Goal: Find specific page/section: Find specific page/section

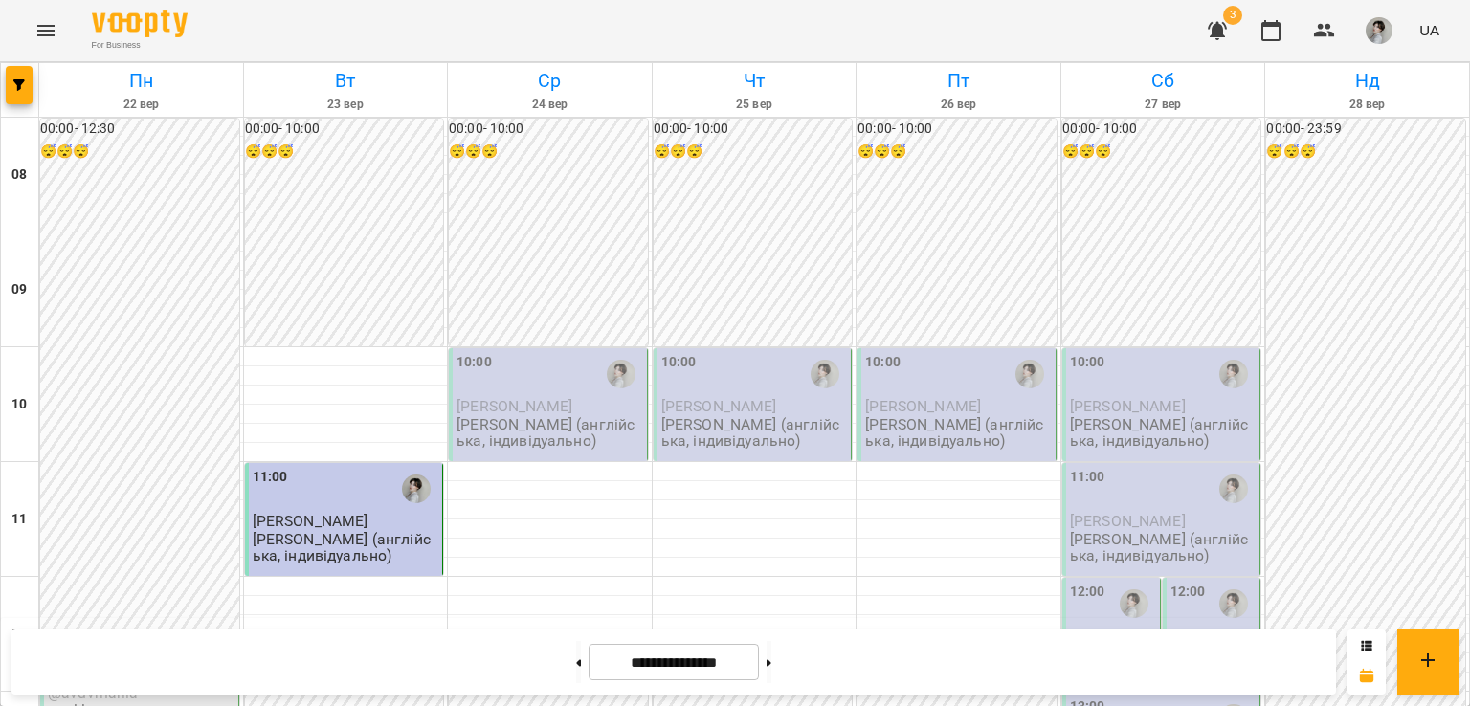
scroll to position [356, 0]
click at [122, 684] on span "@avdvmariia" at bounding box center [93, 693] width 91 height 18
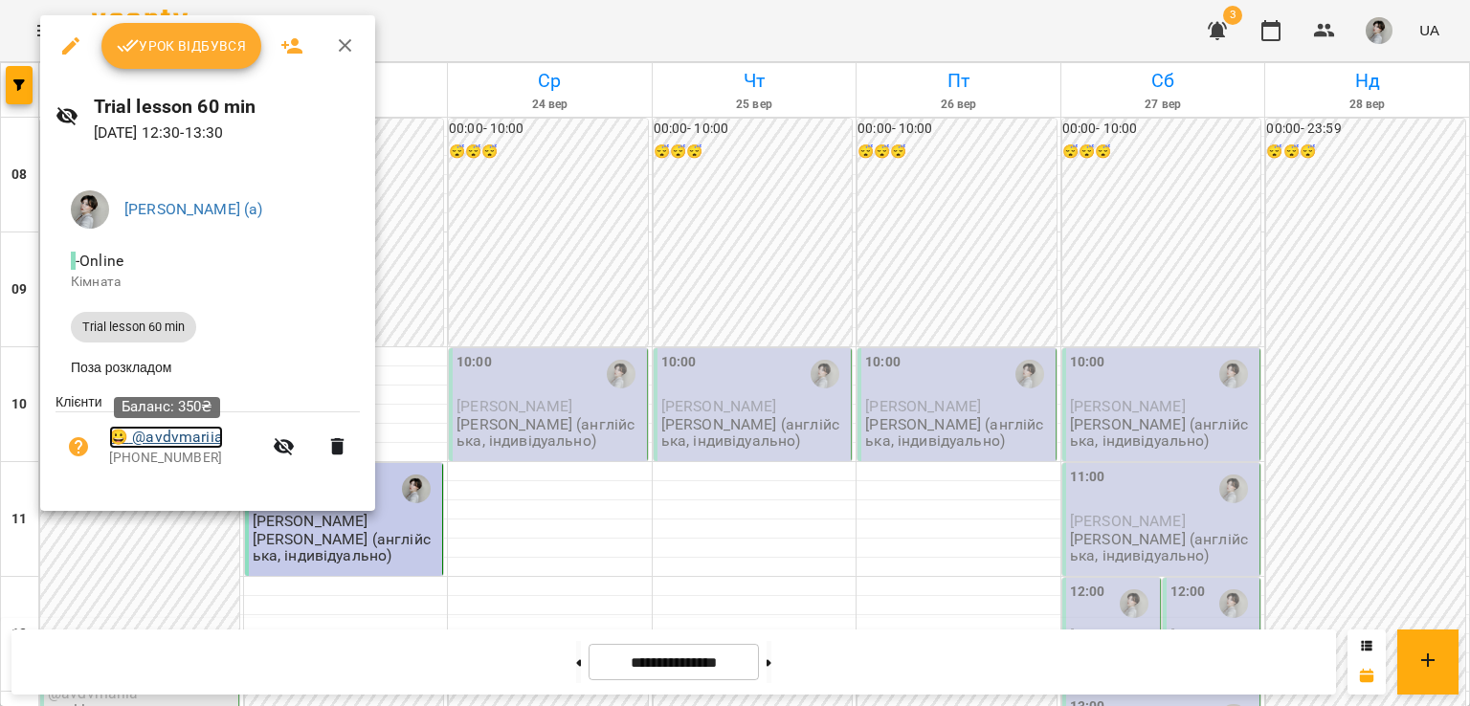
click at [161, 445] on link "😀 @avdvmariia" at bounding box center [166, 437] width 114 height 23
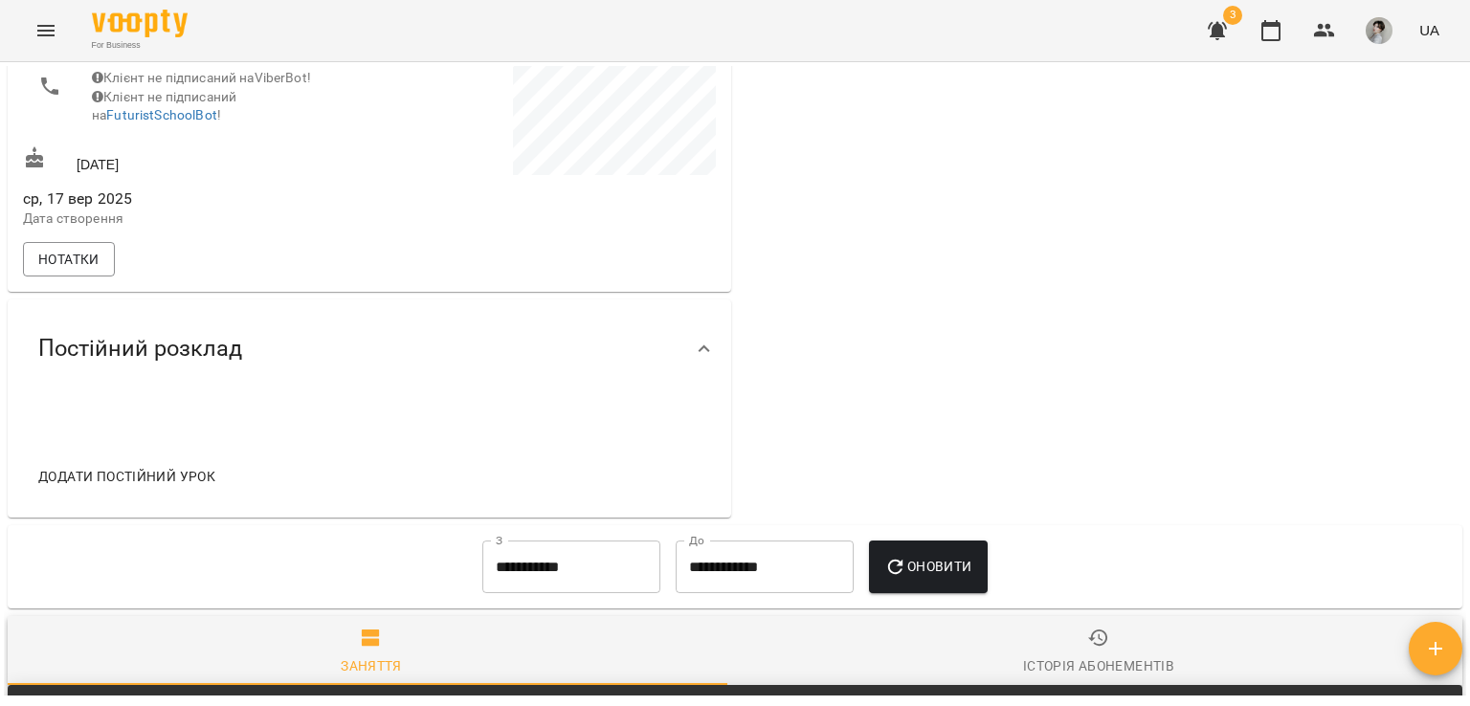
scroll to position [562, 0]
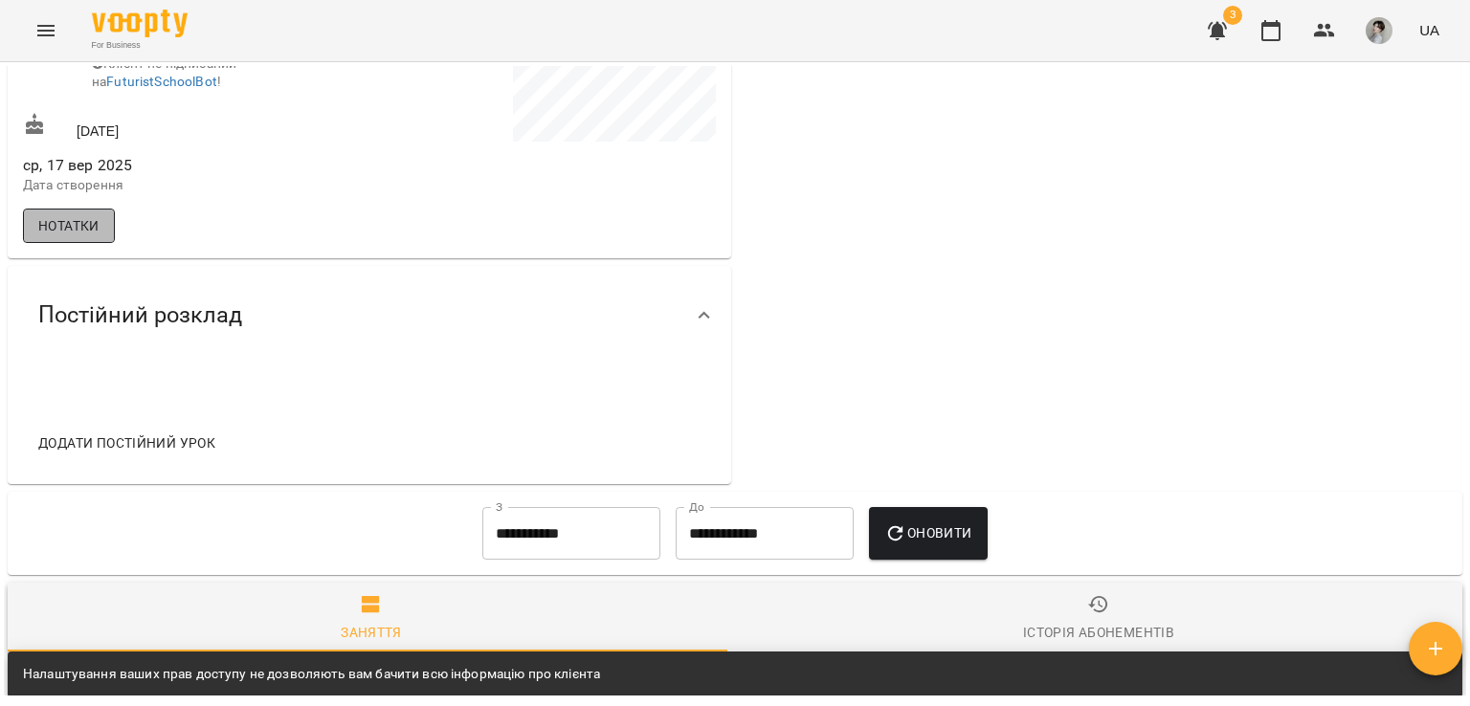
click at [73, 224] on span "Нотатки" at bounding box center [68, 225] width 61 height 23
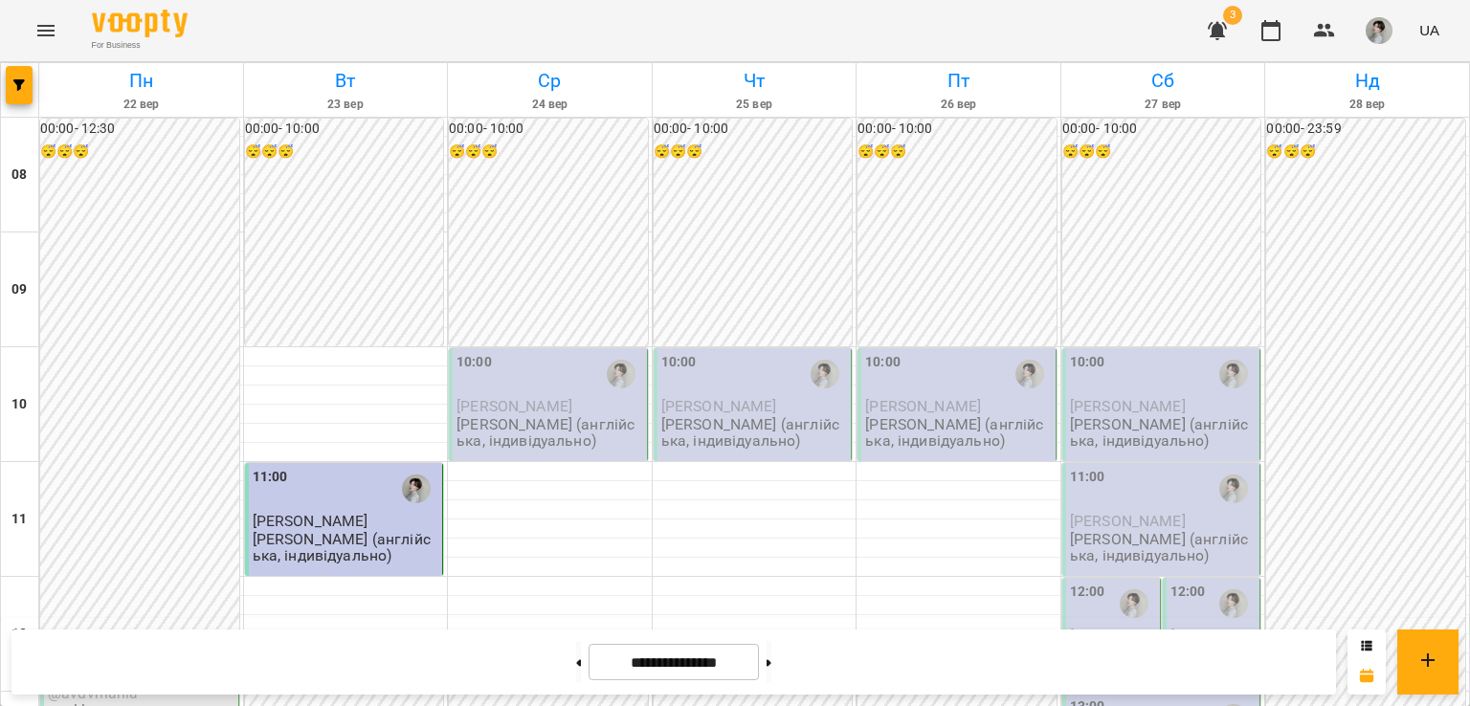
scroll to position [353, 0]
click at [142, 639] on div "12:30" at bounding box center [141, 662] width 187 height 46
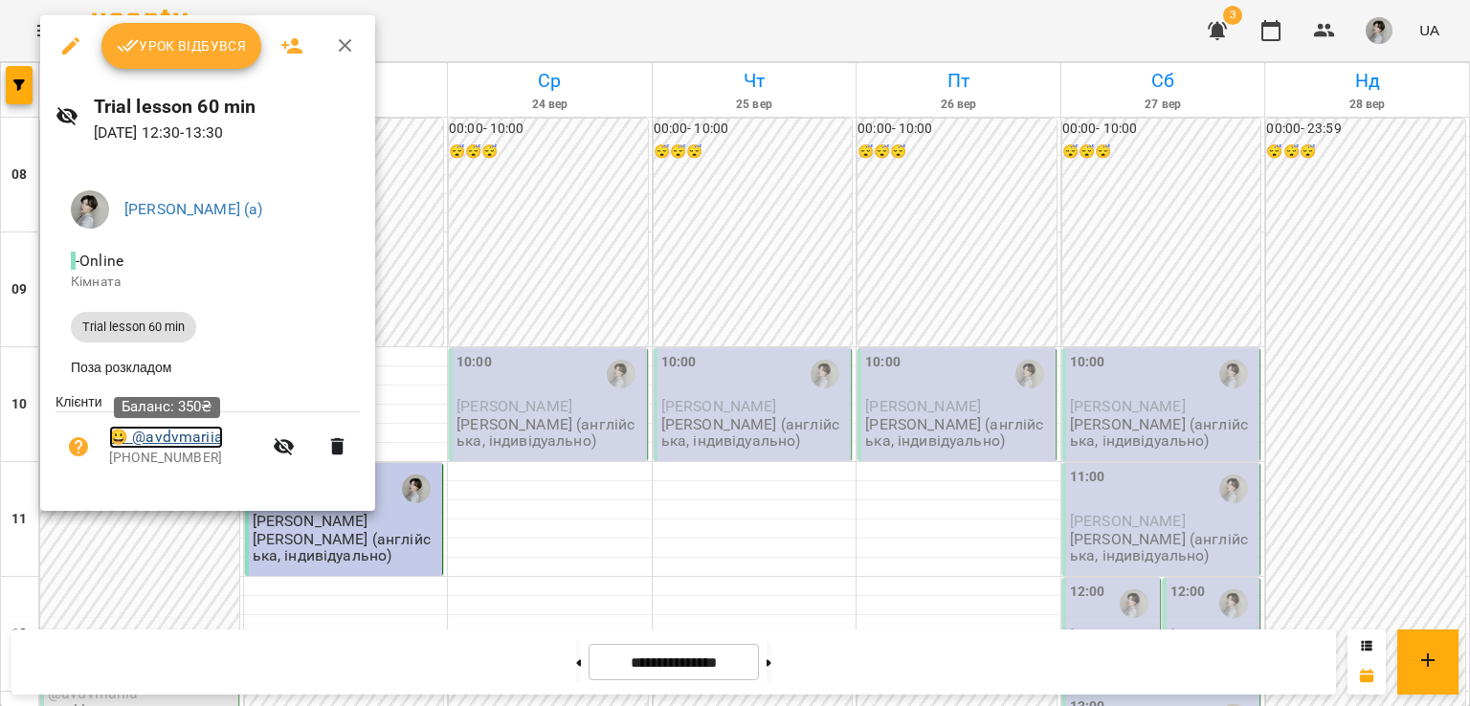
click at [199, 437] on link "😀 @avdvmariia" at bounding box center [166, 437] width 114 height 23
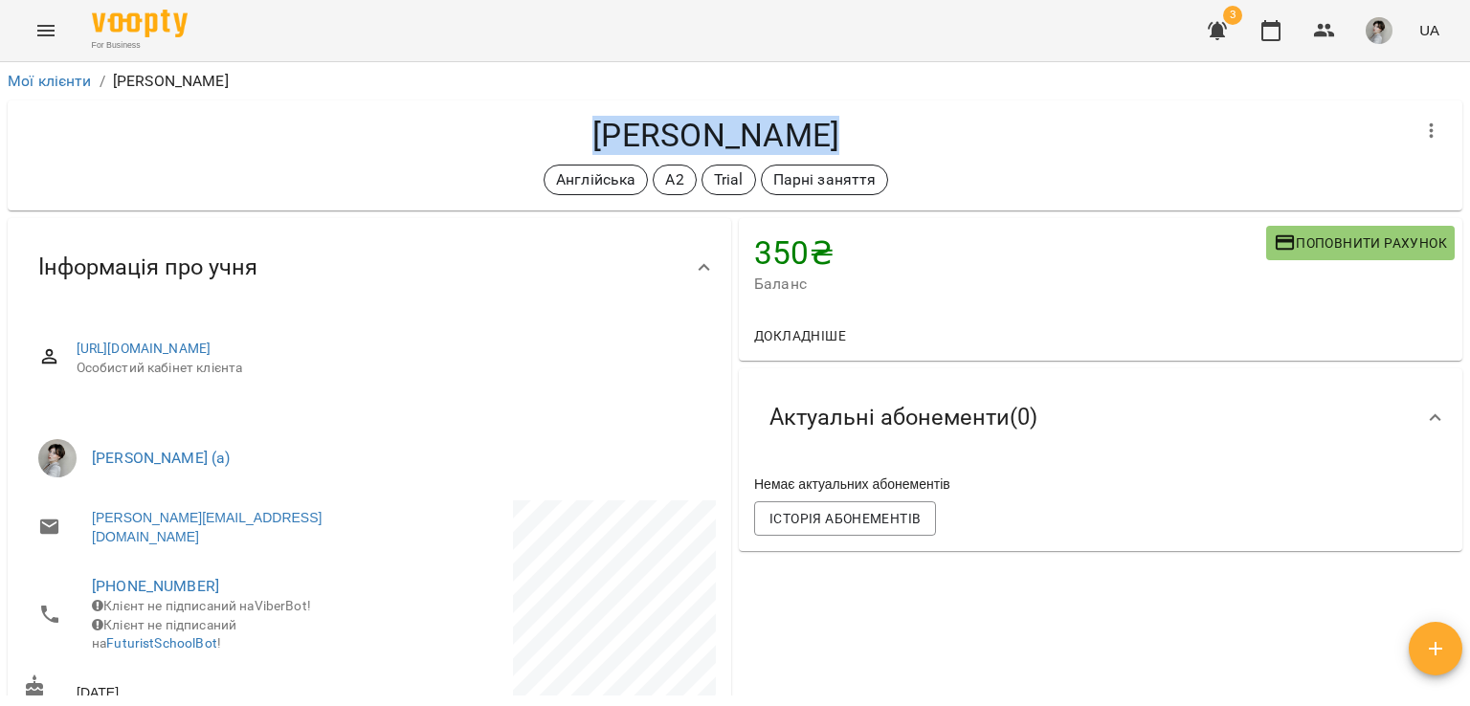
drag, startPoint x: 598, startPoint y: 131, endPoint x: 876, endPoint y: 129, distance: 277.5
click at [876, 129] on h4 "[PERSON_NAME]" at bounding box center [716, 135] width 1386 height 39
copy h4 "[PERSON_NAME]"
click at [67, 79] on link "Мої клієнти" at bounding box center [50, 81] width 84 height 18
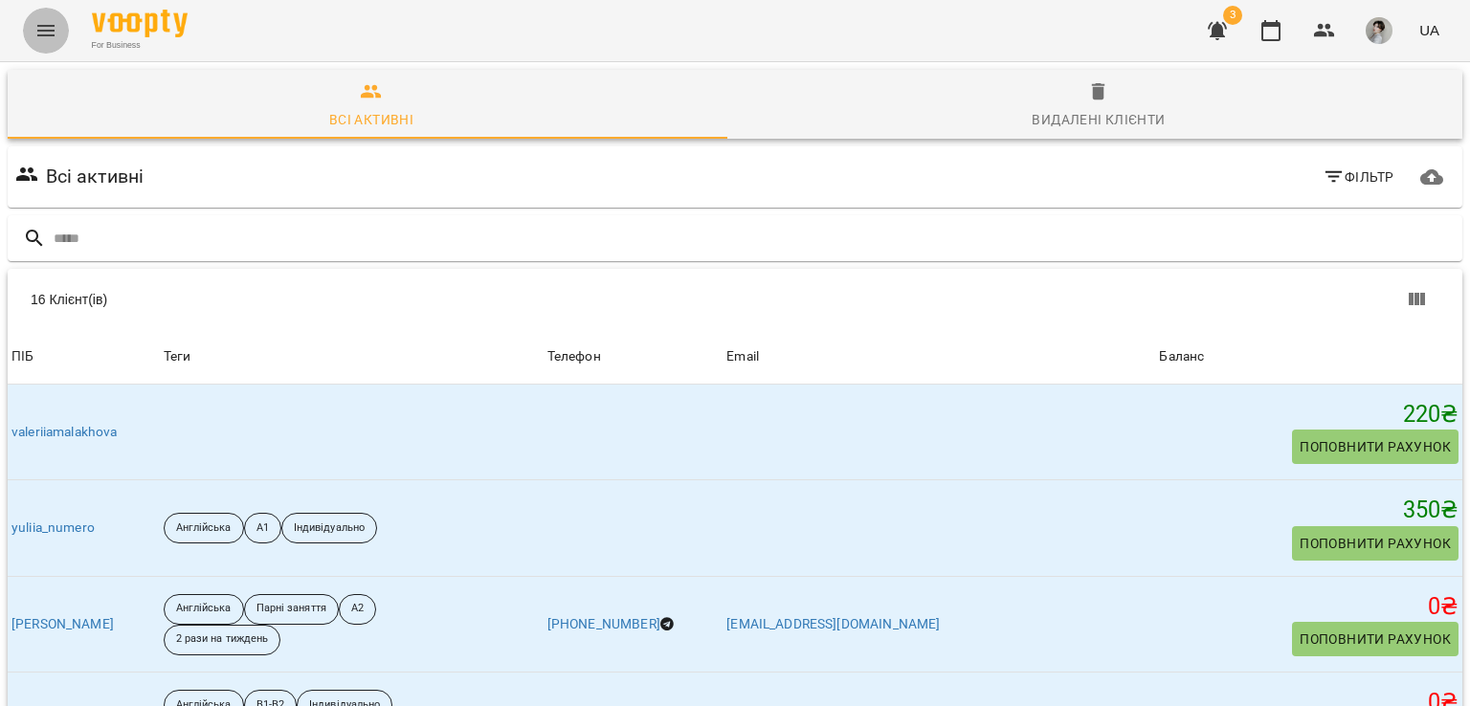
click at [40, 16] on button "Menu" at bounding box center [46, 31] width 46 height 46
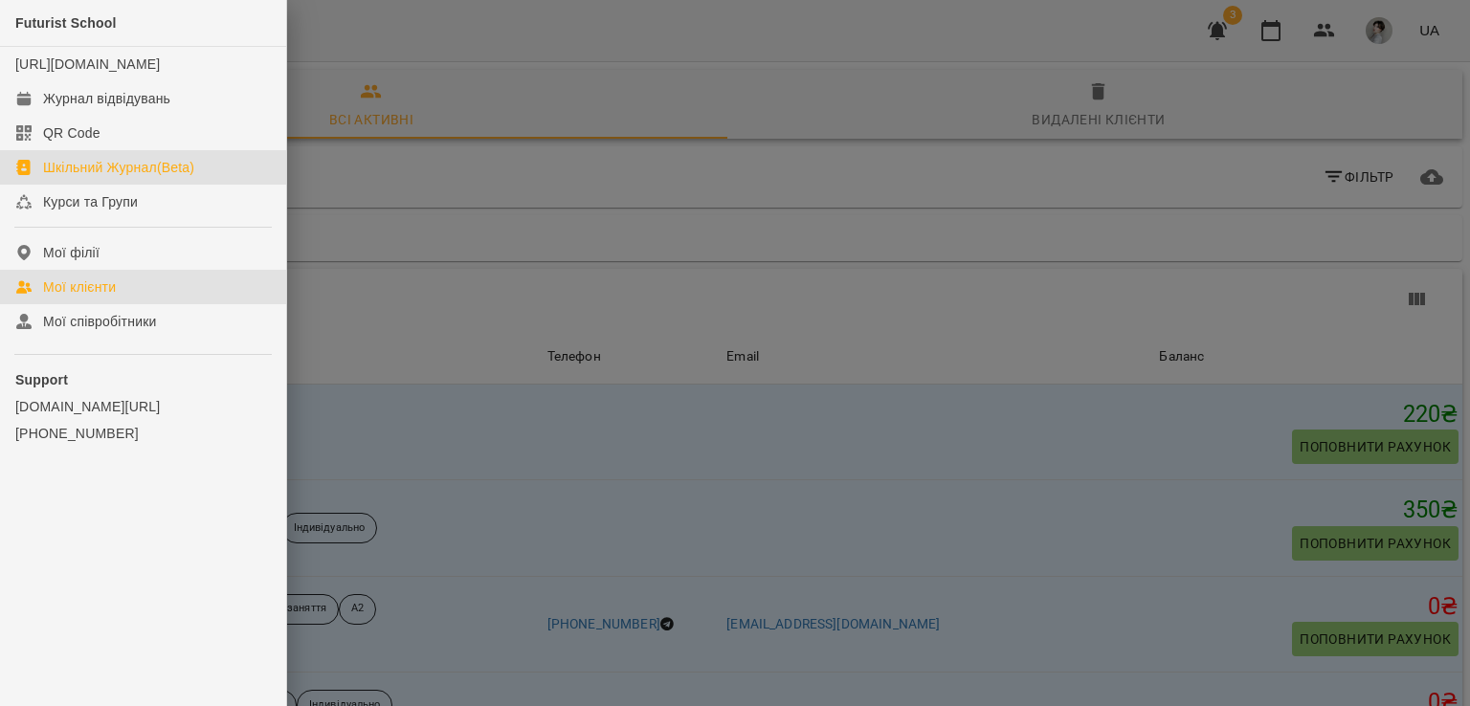
click at [92, 185] on link "Шкільний Журнал(Beta)" at bounding box center [143, 167] width 286 height 34
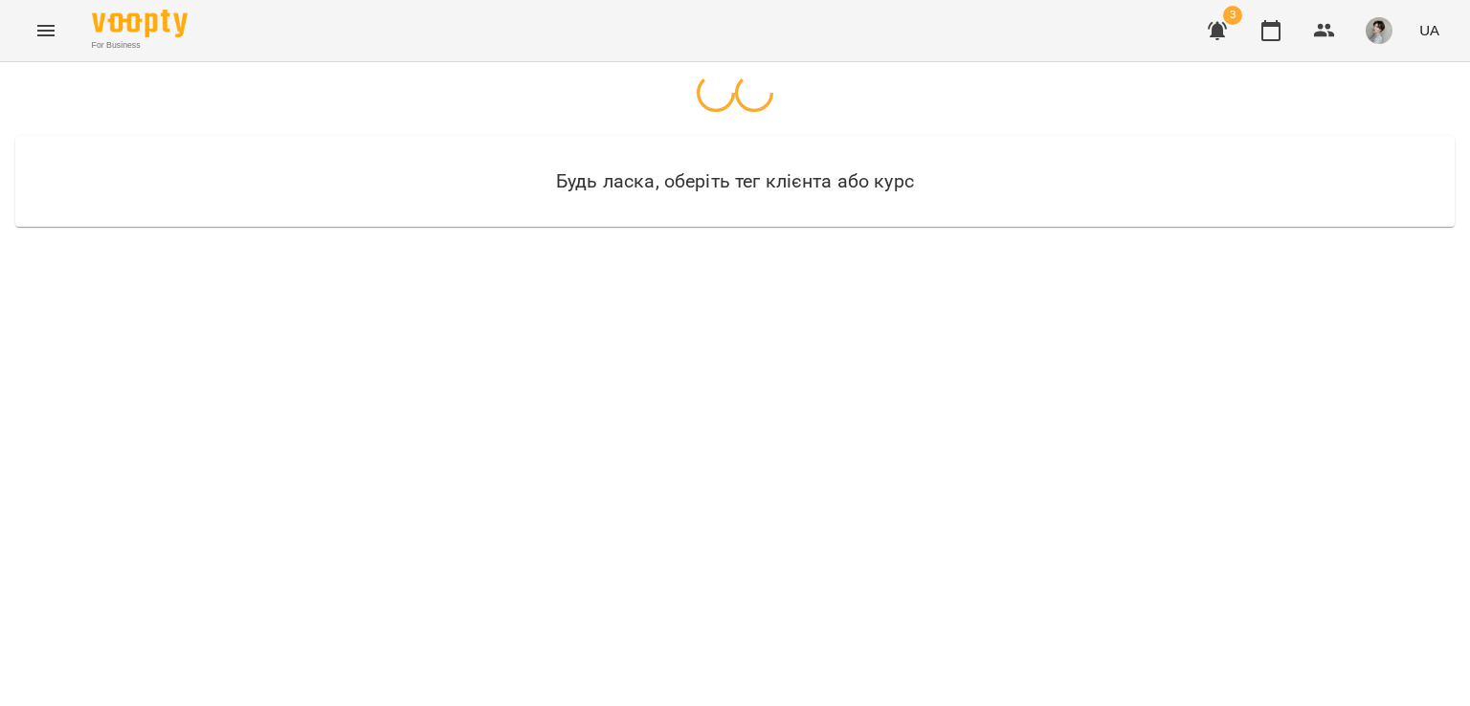
click at [24, 10] on div "For Business 3 UA" at bounding box center [735, 30] width 1470 height 61
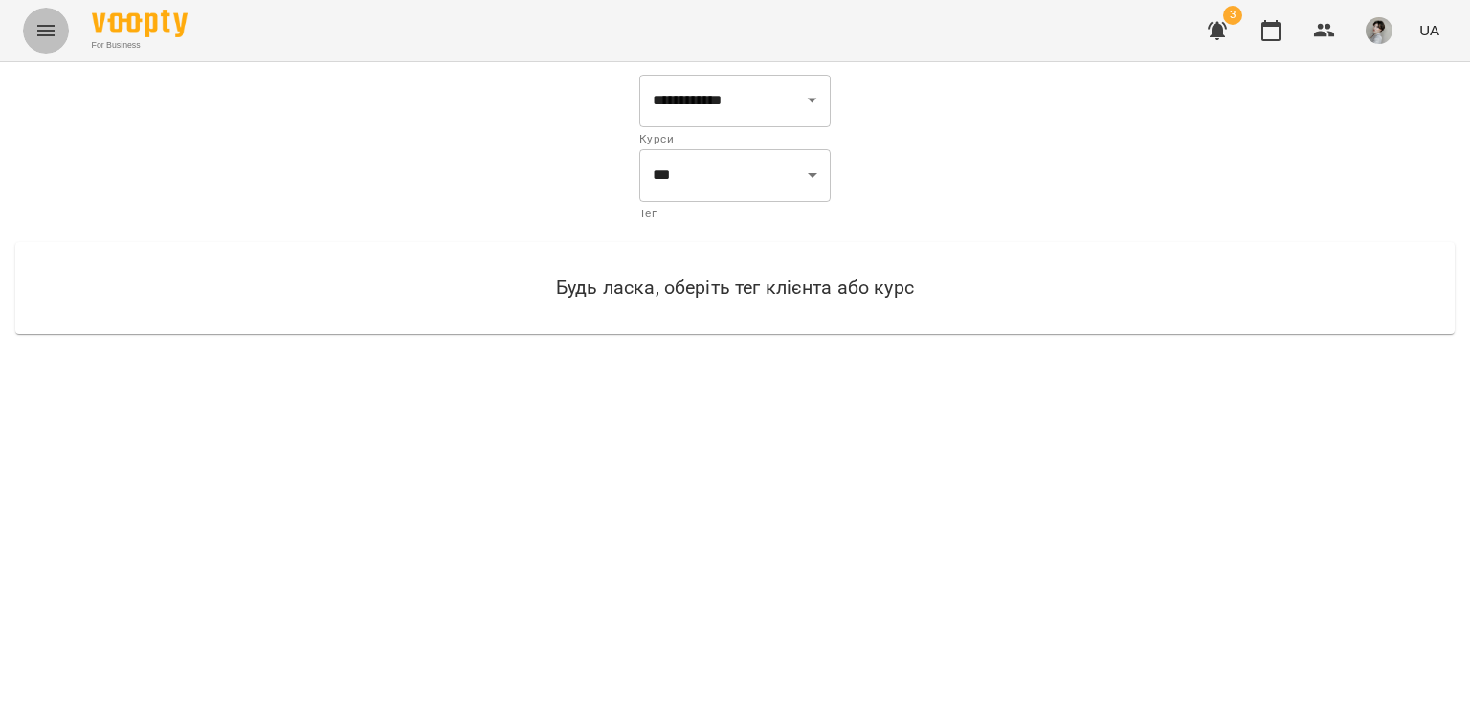
click at [37, 26] on icon "Menu" at bounding box center [45, 30] width 17 height 11
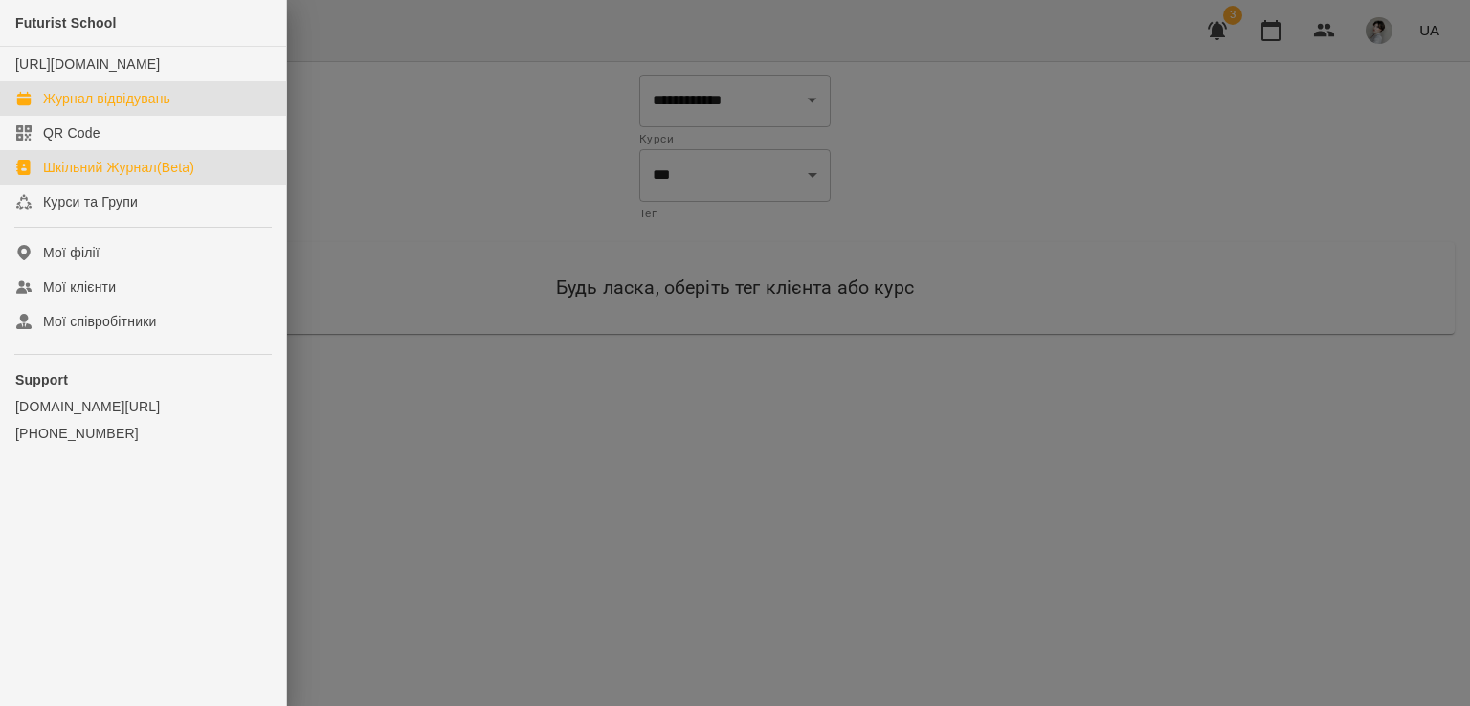
click at [100, 116] on link "Журнал відвідувань" at bounding box center [143, 98] width 286 height 34
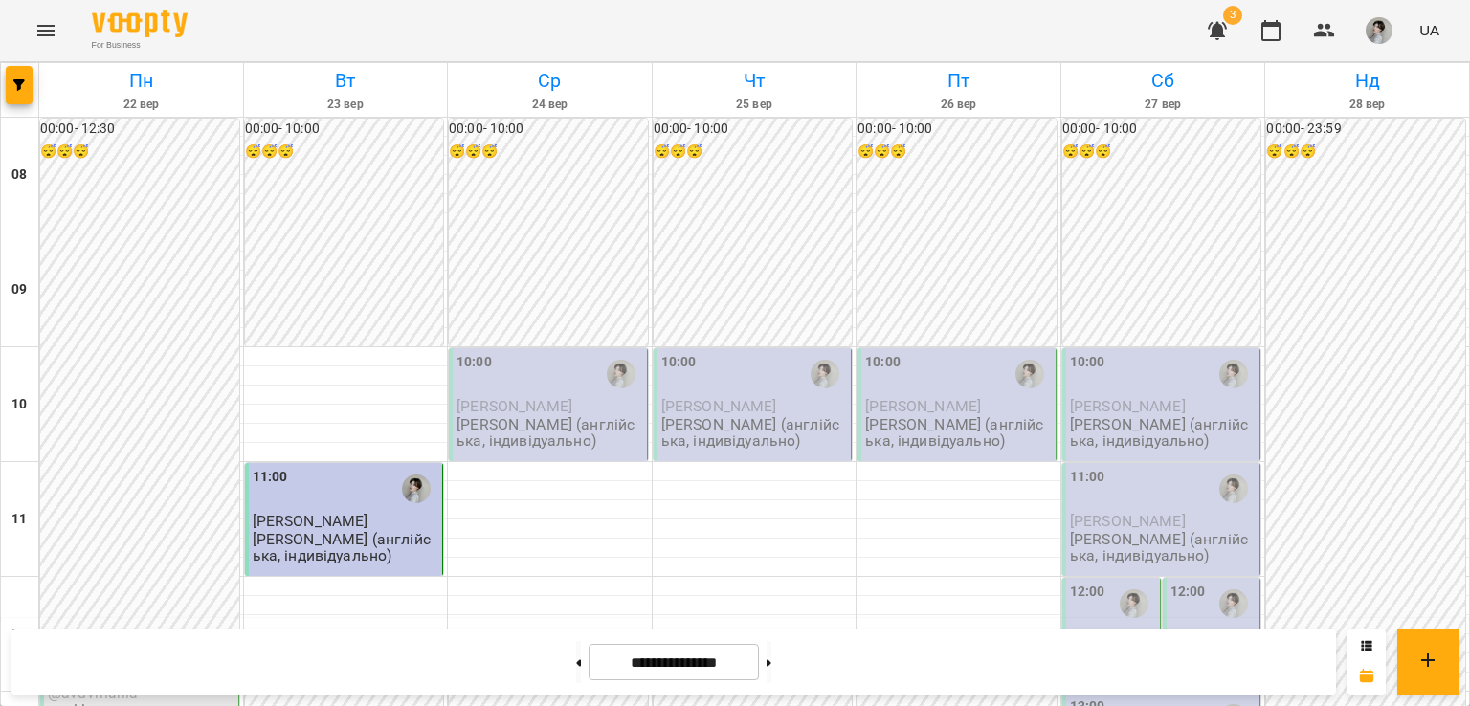
scroll to position [390, 0]
